Goal: Task Accomplishment & Management: Use online tool/utility

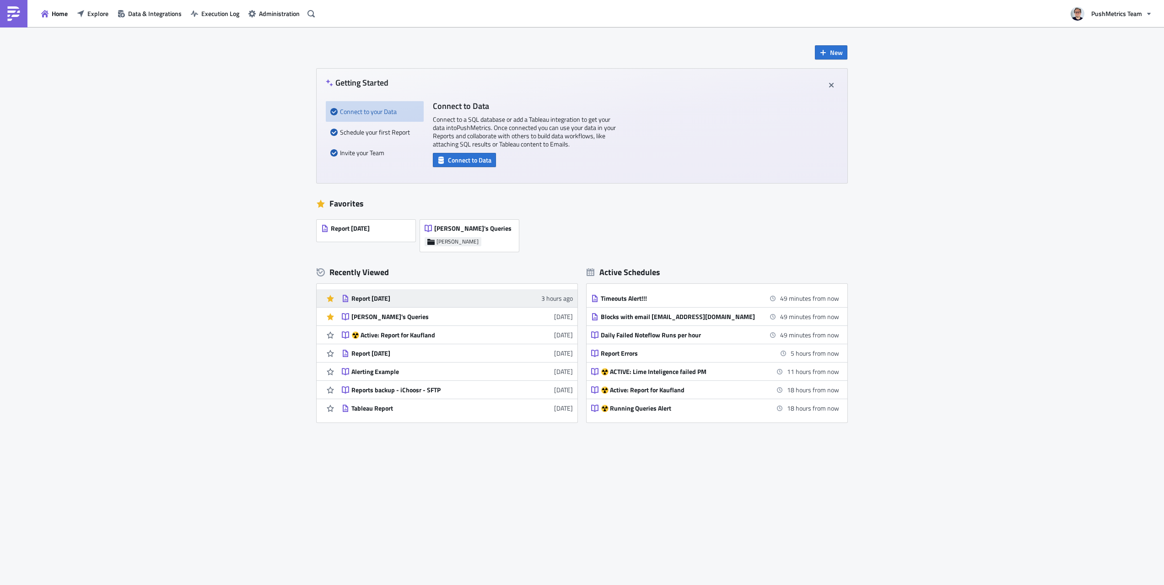
click at [366, 303] on link "Report [DATE] 3 hours ago" at bounding box center [457, 298] width 231 height 18
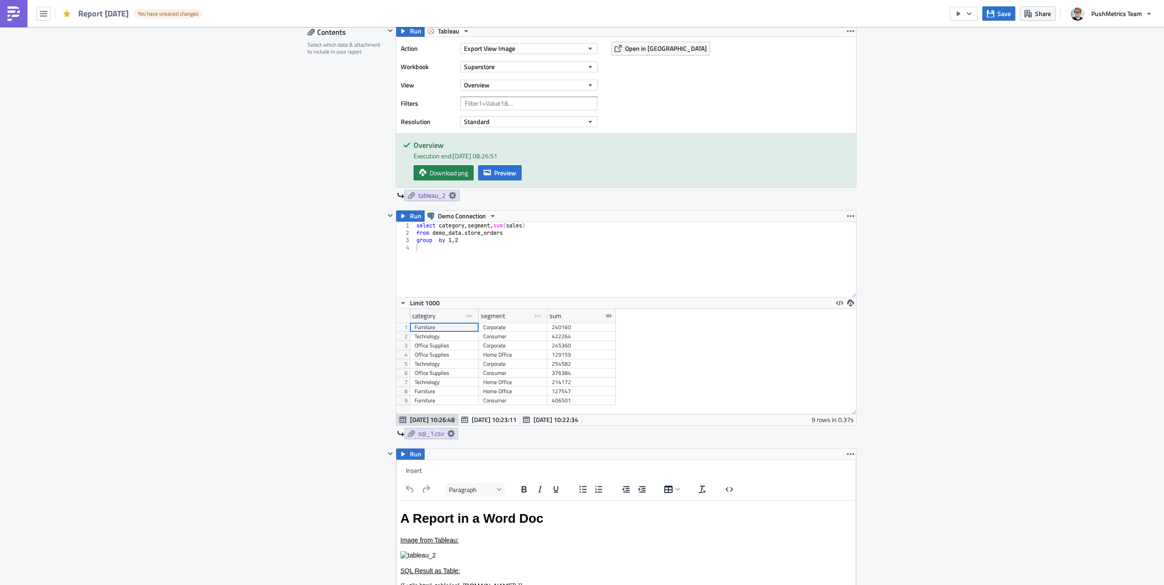
scroll to position [299, 0]
click at [387, 217] on icon "button" at bounding box center [390, 214] width 7 height 7
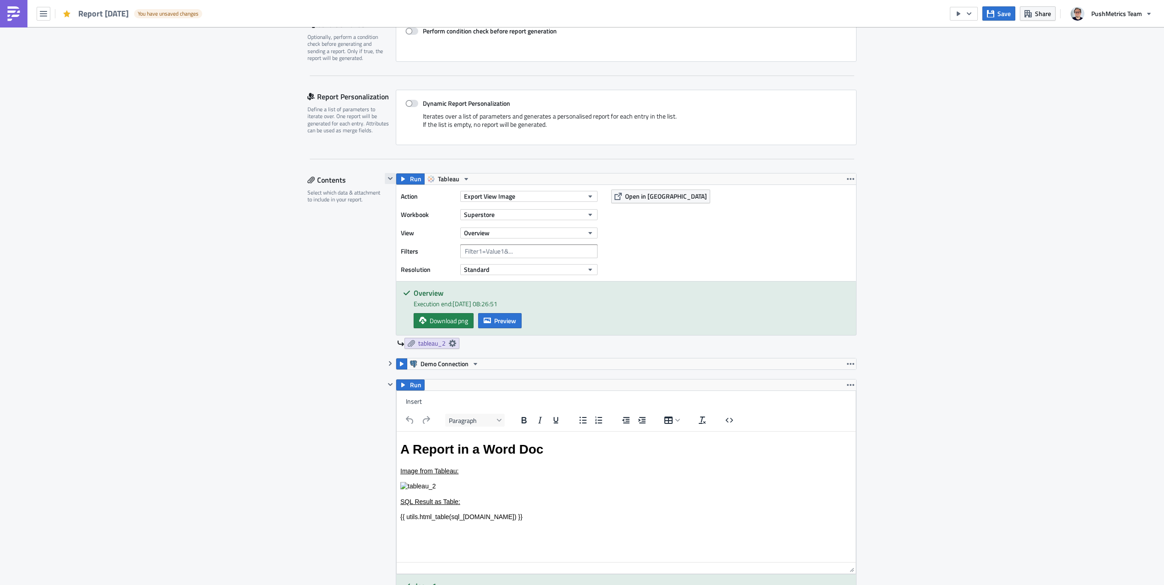
scroll to position [129, 0]
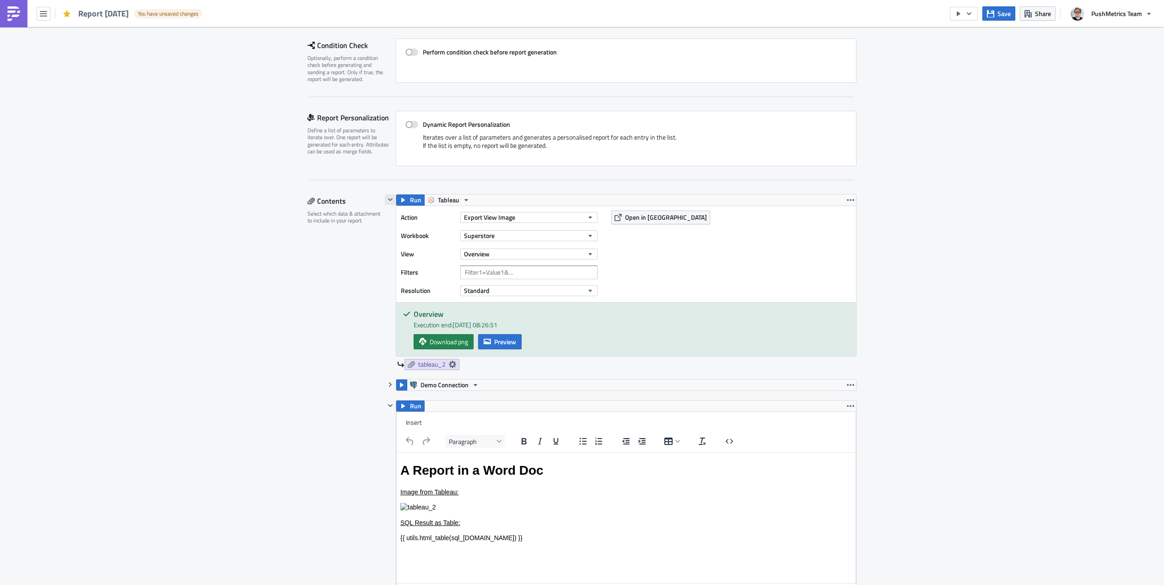
click at [389, 199] on icon "button" at bounding box center [390, 199] width 5 height 3
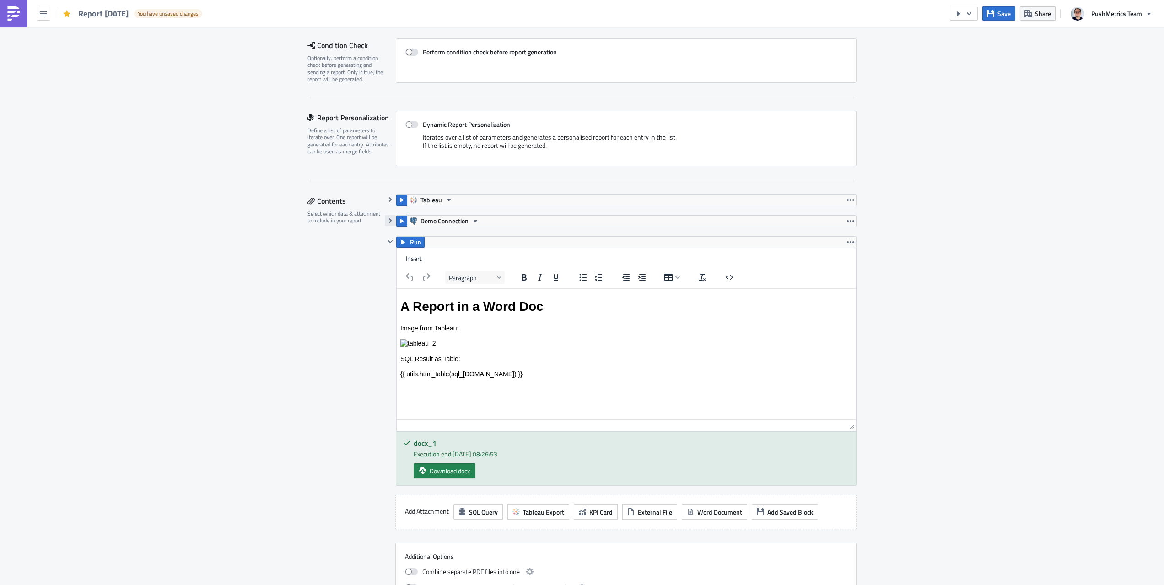
click at [392, 219] on icon "button" at bounding box center [390, 220] width 7 height 7
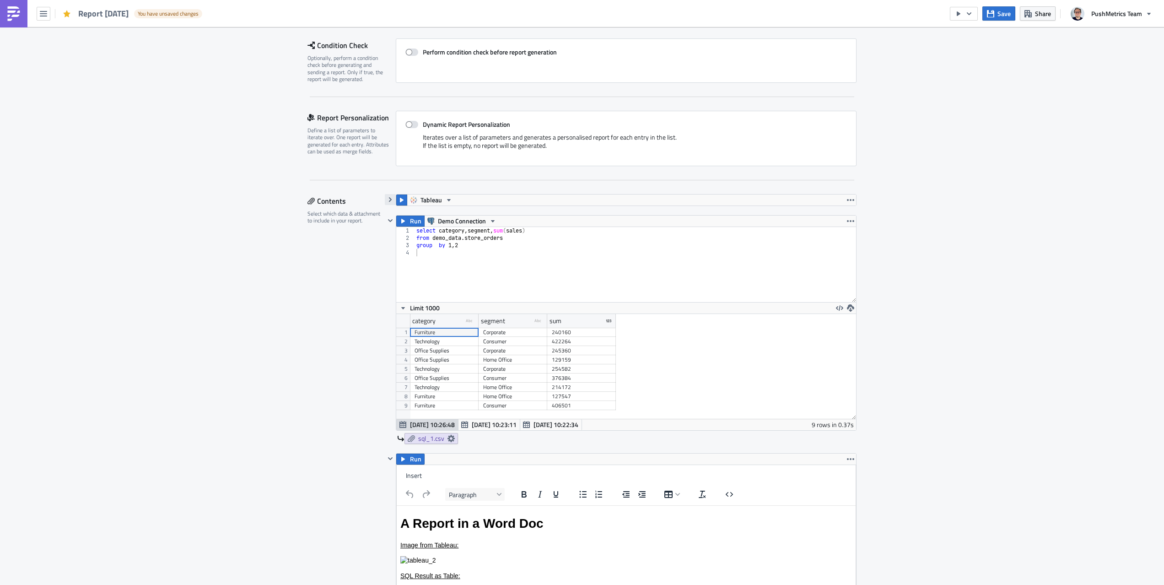
click at [387, 194] on button "button" at bounding box center [390, 199] width 11 height 11
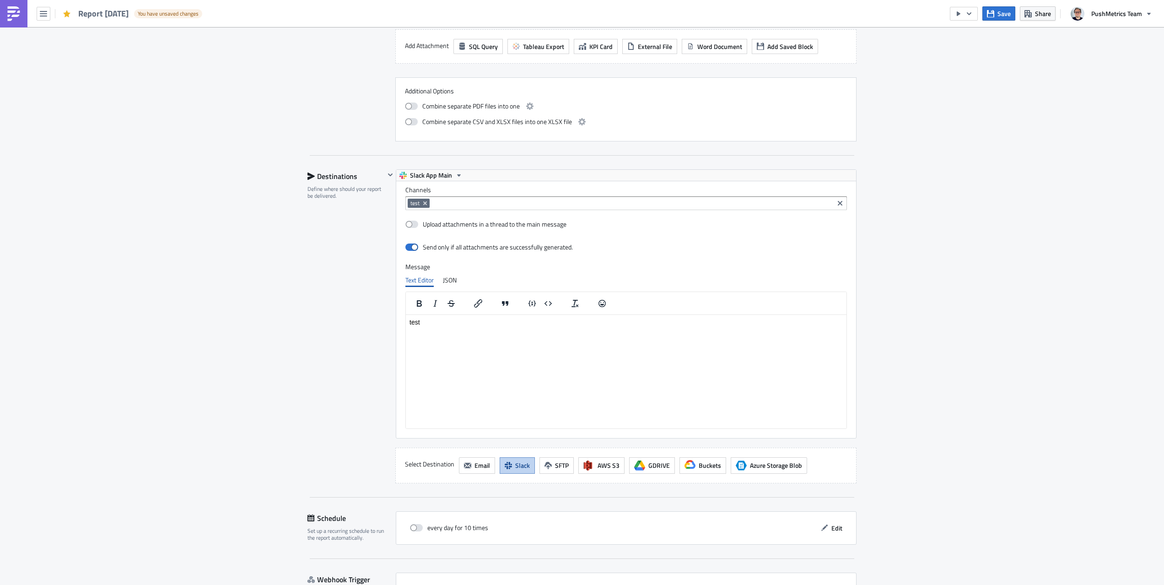
scroll to position [982, 0]
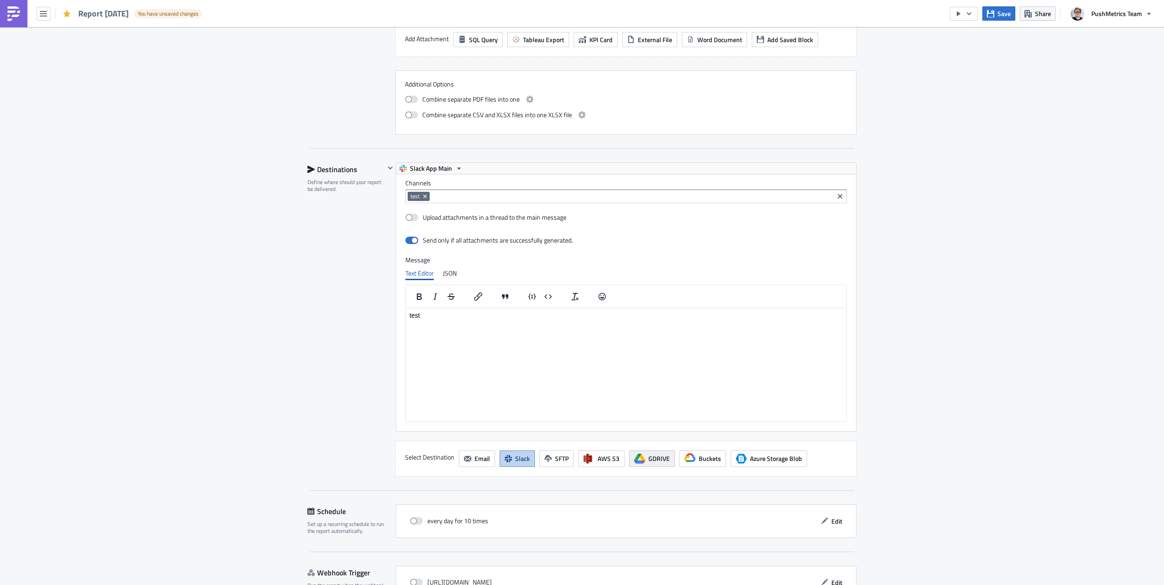
click at [640, 457] on icon "button" at bounding box center [642, 456] width 5 height 6
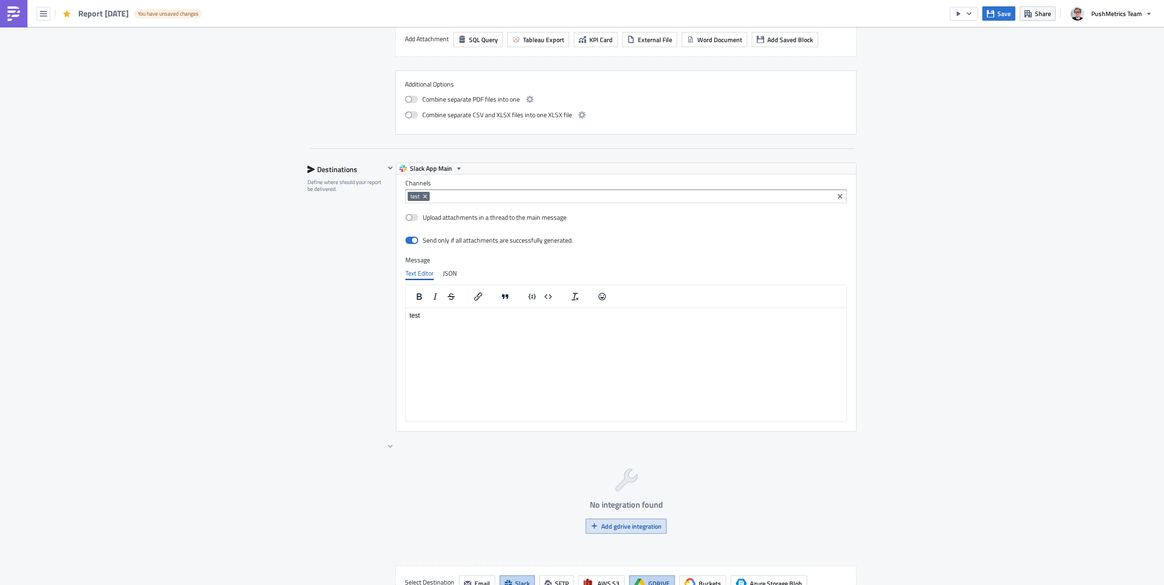
click at [619, 528] on span "Add gdrive integration" at bounding box center [631, 526] width 60 height 10
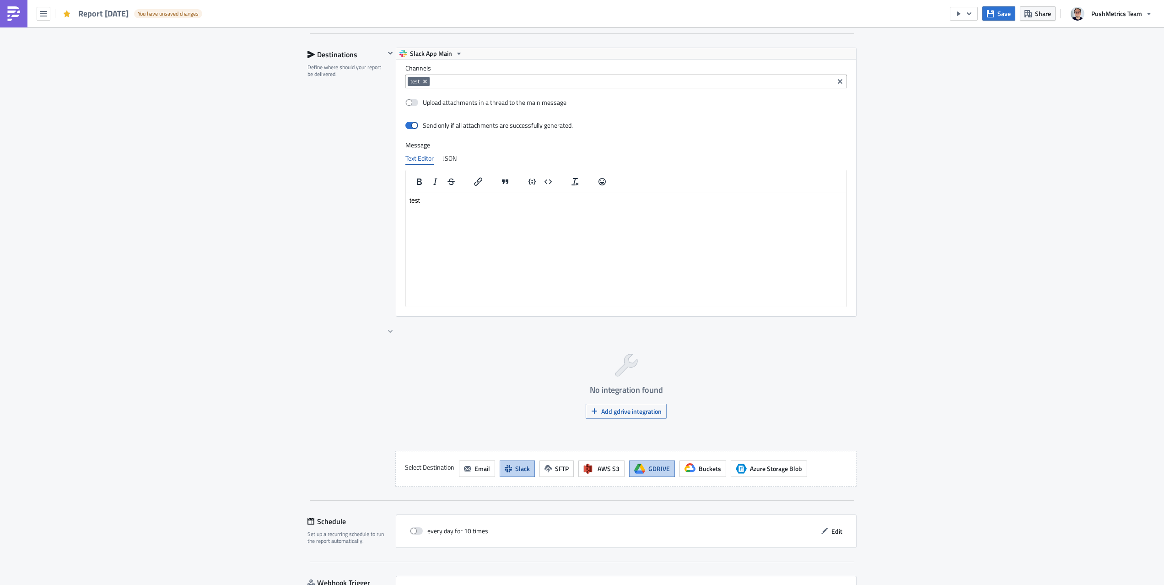
click at [660, 473] on span "GDRIVE" at bounding box center [658, 468] width 21 height 10
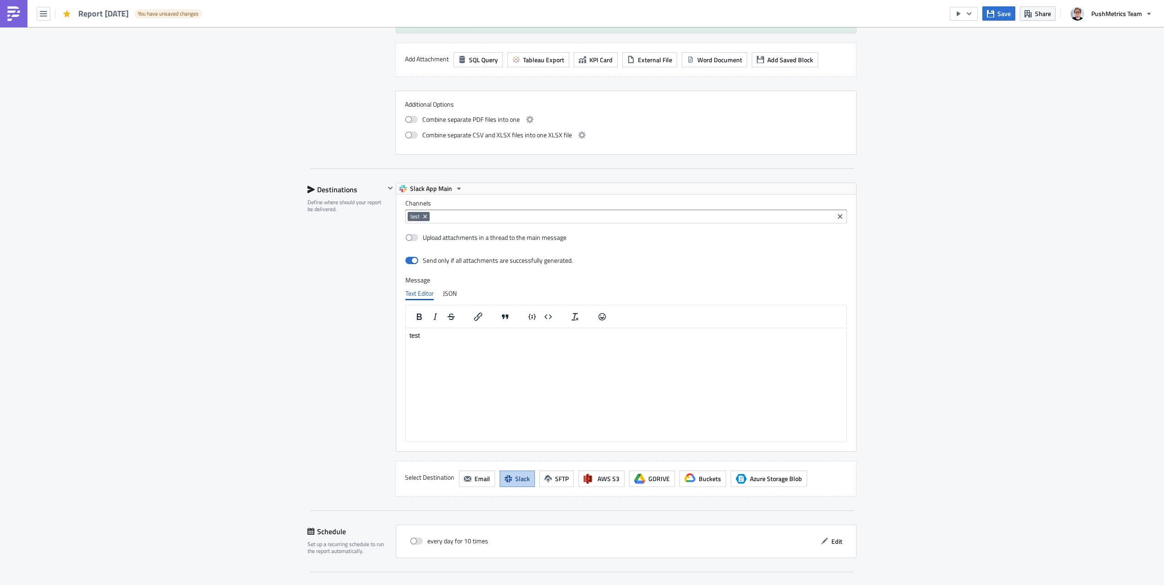
scroll to position [933, 0]
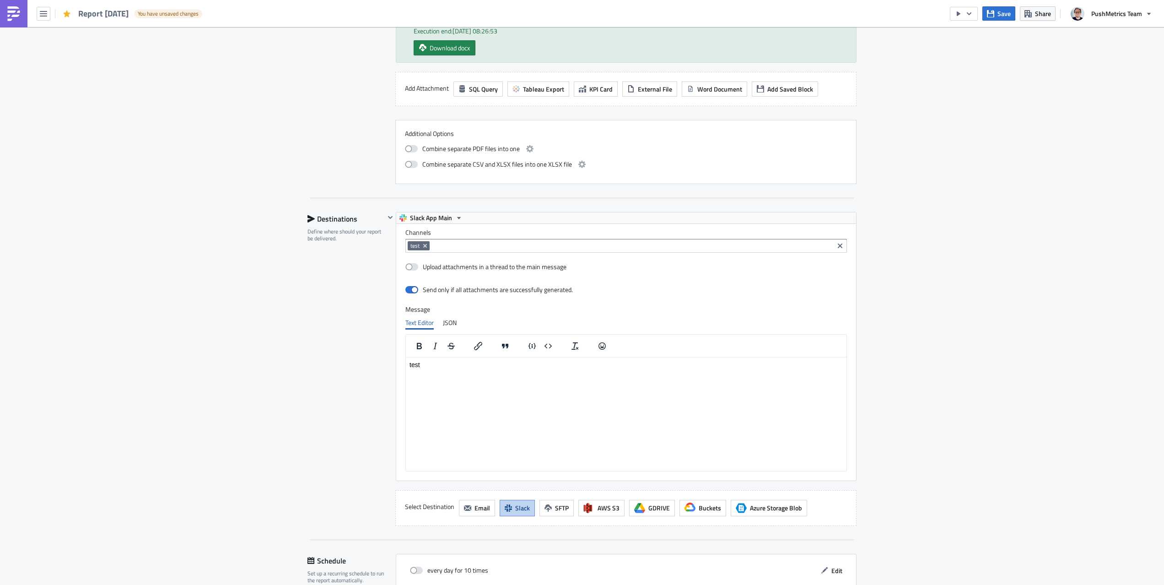
click at [510, 506] on icon "button" at bounding box center [508, 507] width 7 height 7
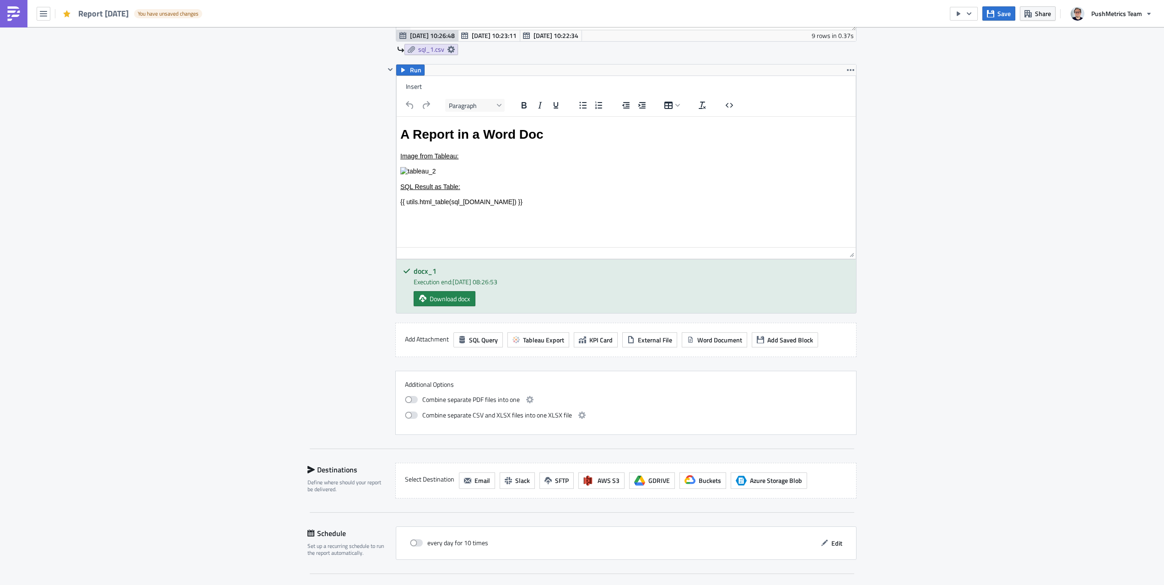
scroll to position [662, 0]
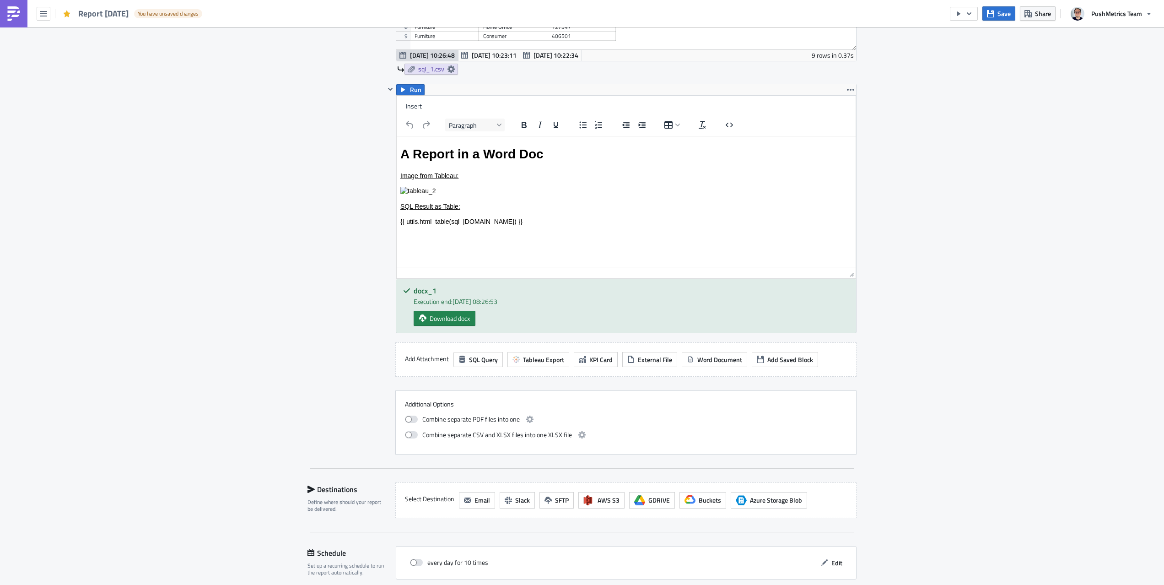
click at [486, 505] on button "Email" at bounding box center [477, 500] width 36 height 16
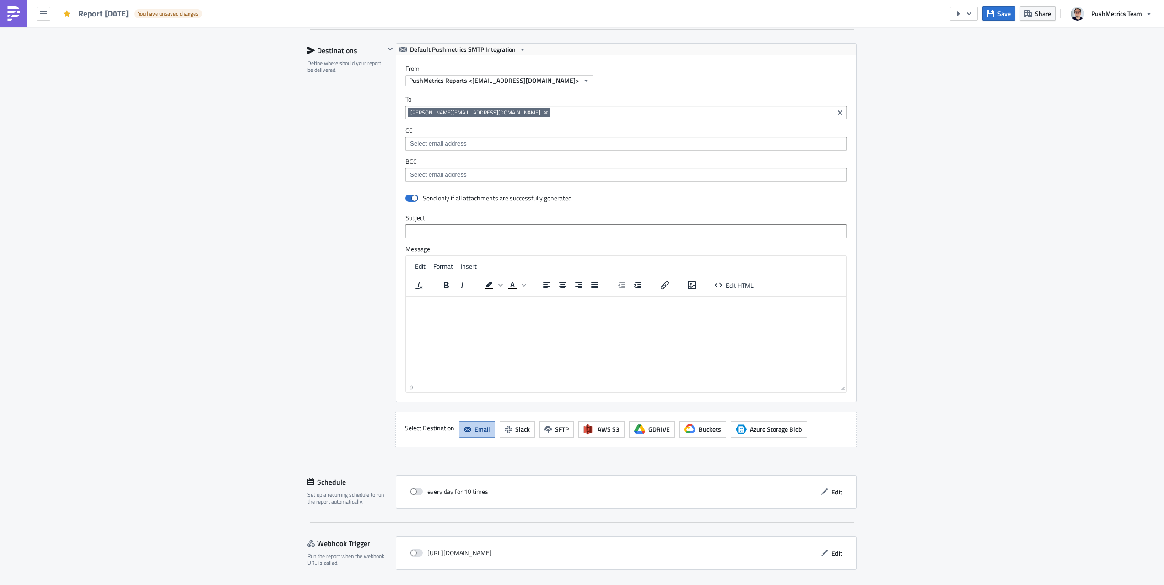
scroll to position [1109, 0]
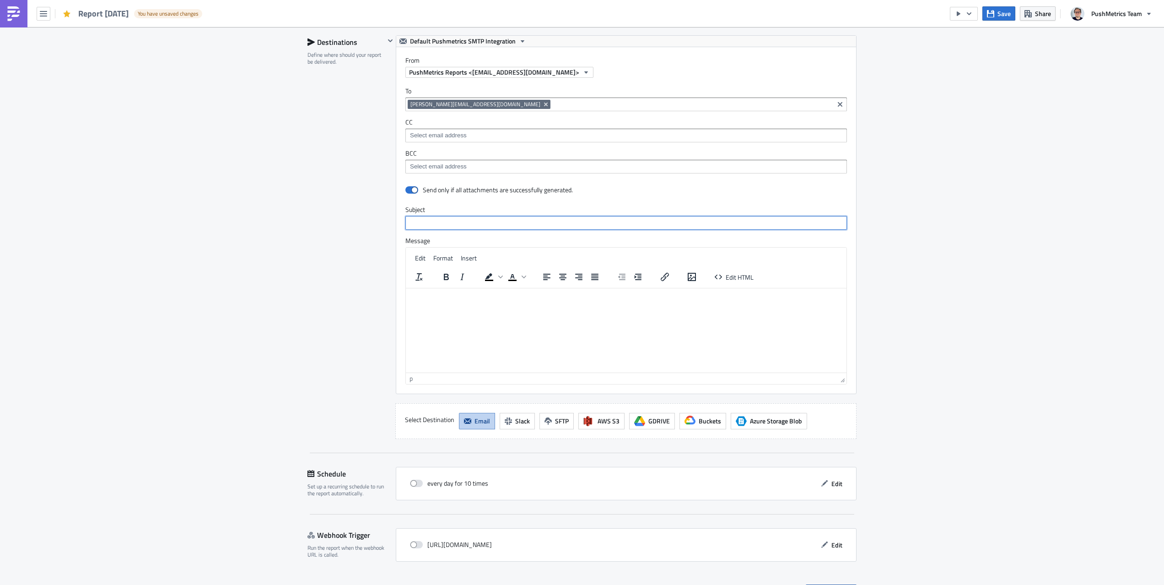
click at [505, 222] on input "text" at bounding box center [625, 223] width 441 height 14
type input "D"
type input "DocX Test"
click at [967, 13] on icon "button" at bounding box center [968, 13] width 7 height 7
click at [1005, 6] on button "Save" at bounding box center [998, 13] width 33 height 14
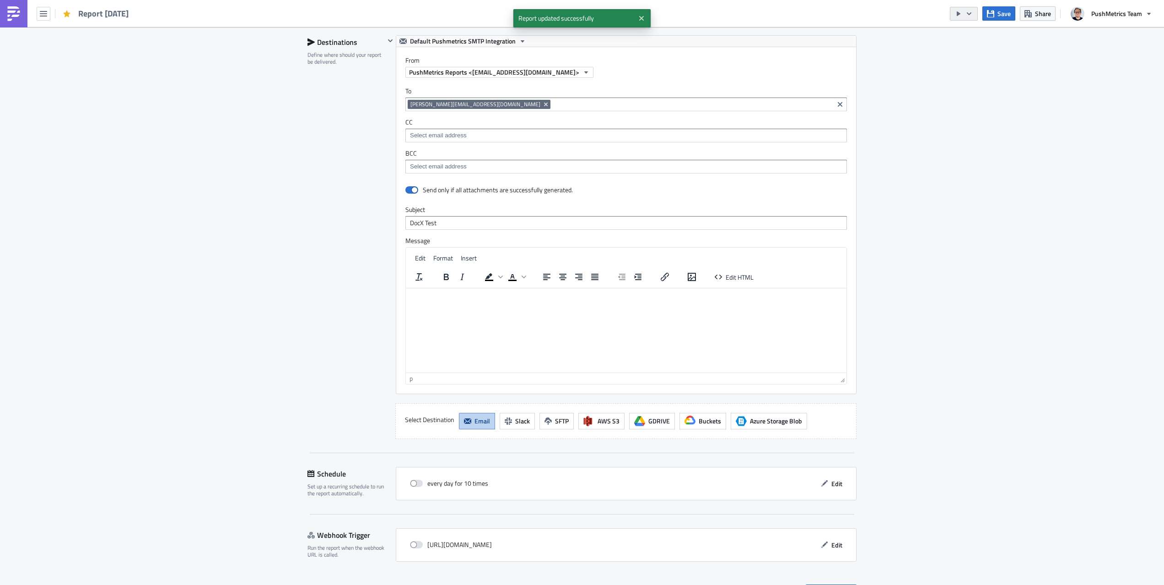
click at [967, 11] on icon "button" at bounding box center [968, 13] width 7 height 7
click at [977, 47] on div "Run Report" at bounding box center [991, 50] width 71 height 9
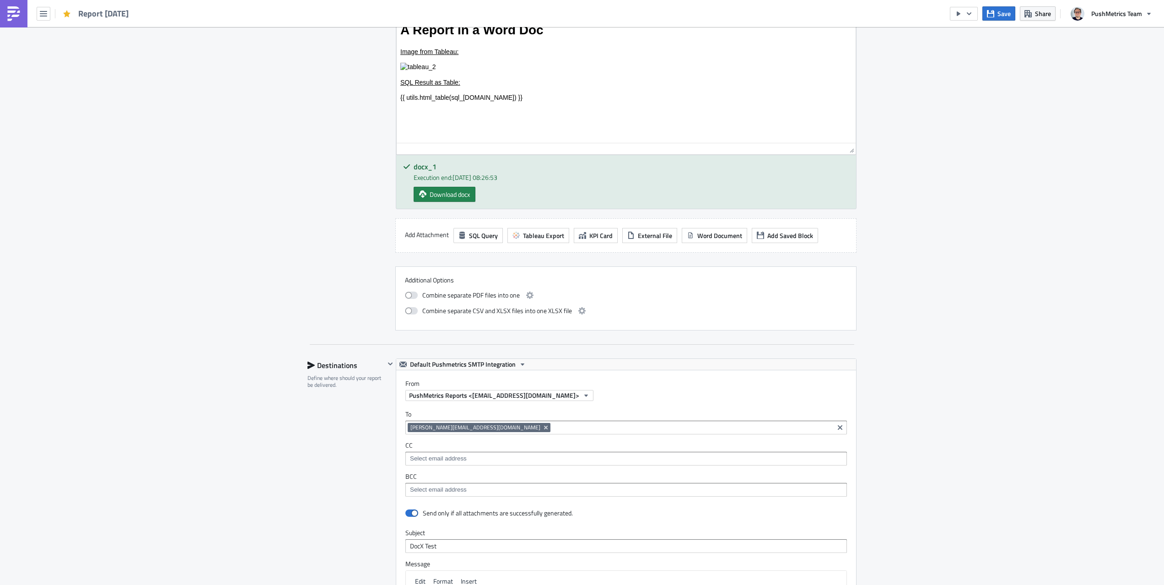
scroll to position [516, 0]
